Goal: Information Seeking & Learning: Learn about a topic

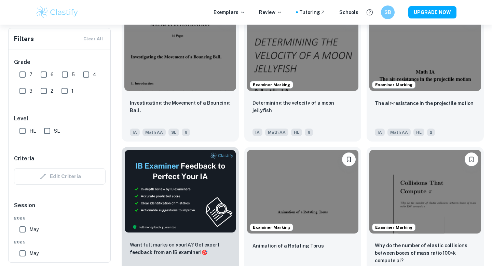
scroll to position [936, 0]
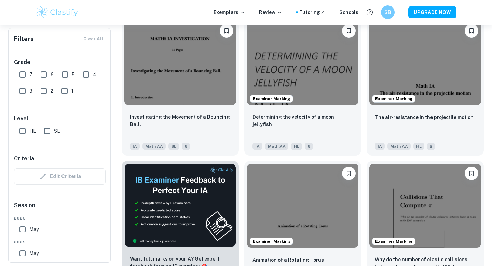
click at [364, 108] on div "Examiner Marking The air-resistance in the projectile motion IA Math AA HL 2" at bounding box center [422, 84] width 123 height 142
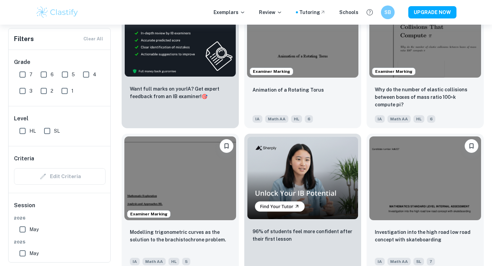
scroll to position [1259, 0]
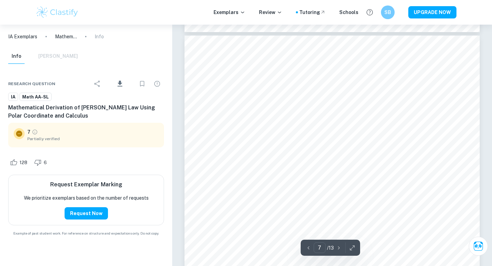
scroll to position [2615, 0]
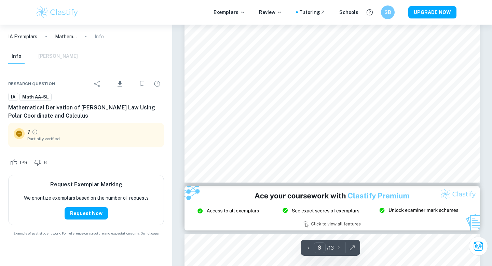
type input "9"
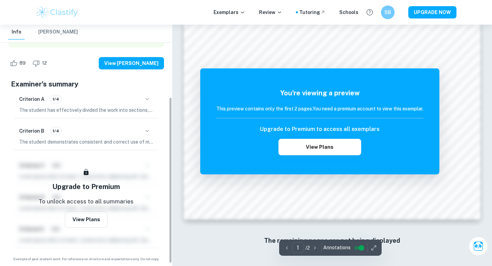
scroll to position [109, 0]
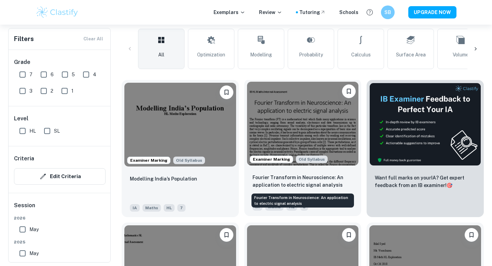
scroll to position [161, 0]
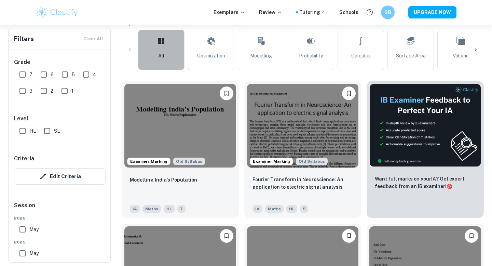
click at [177, 44] on link "All" at bounding box center [161, 50] width 46 height 40
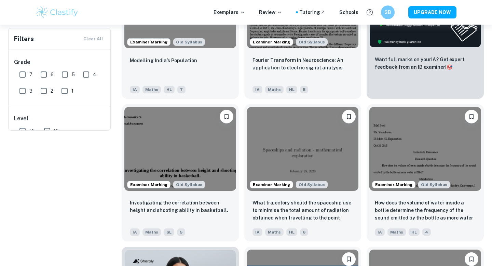
scroll to position [0, 0]
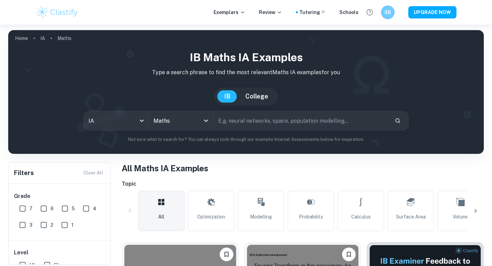
click at [254, 115] on input "text" at bounding box center [302, 120] width 176 height 19
type input "jump"
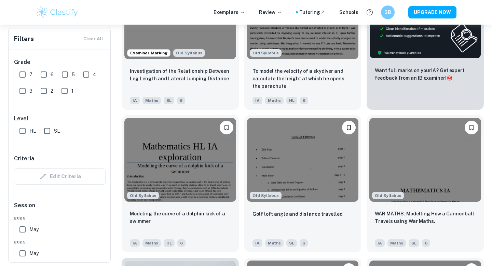
scroll to position [293, 0]
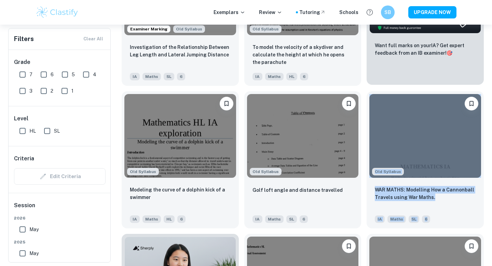
drag, startPoint x: 471, startPoint y: 152, endPoint x: 394, endPoint y: 39, distance: 136.6
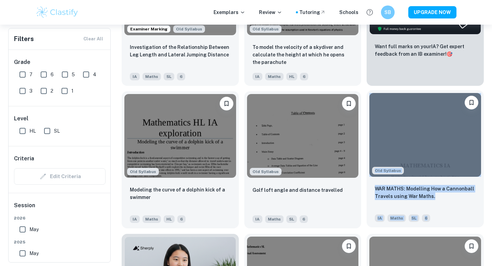
click at [397, 115] on img at bounding box center [425, 135] width 112 height 84
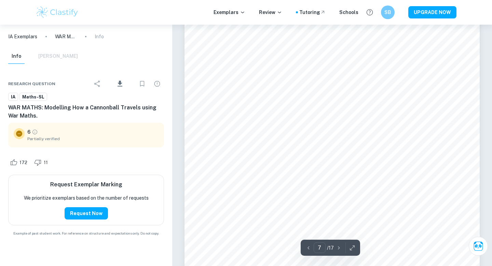
scroll to position [2776, 0]
type input "8"
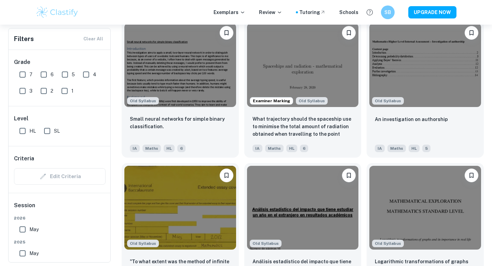
scroll to position [2074, 0]
